Goal: Information Seeking & Learning: Find specific fact

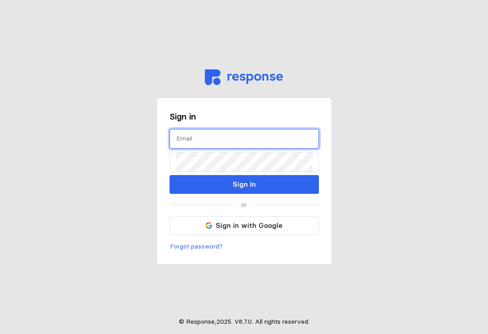
click at [203, 142] on input "text" at bounding box center [244, 138] width 136 height 19
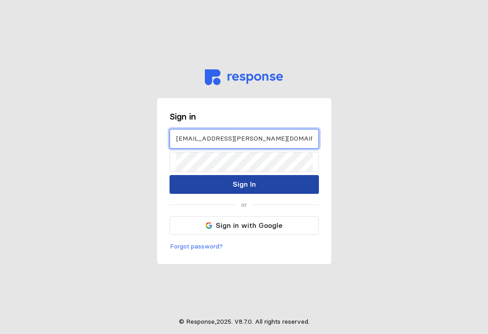
type input "victoria.panzella@propercloth.com"
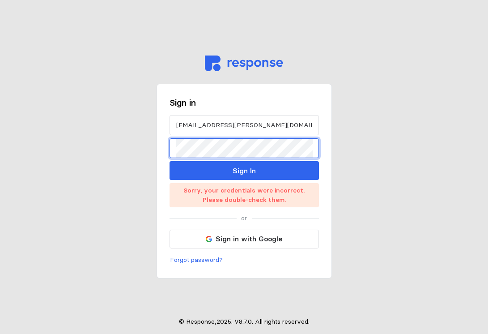
click at [145, 142] on main "Sign in victoria.panzella@propercloth.com Sign In Sorry, your credentials were …" at bounding box center [244, 167] width 488 height 334
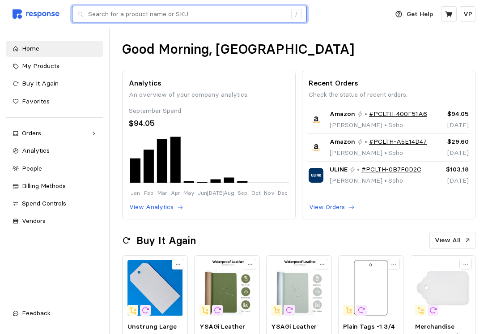
click at [168, 12] on input "text" at bounding box center [187, 14] width 198 height 16
paste input "OmniBreeze Bladeless Tower Fan Standing Floor Fans (40 Inch)"
type input "OmniBreeze Bladeless Tower Fan Standing Floor Fans (40 Inch)"
